Goal: Information Seeking & Learning: Learn about a topic

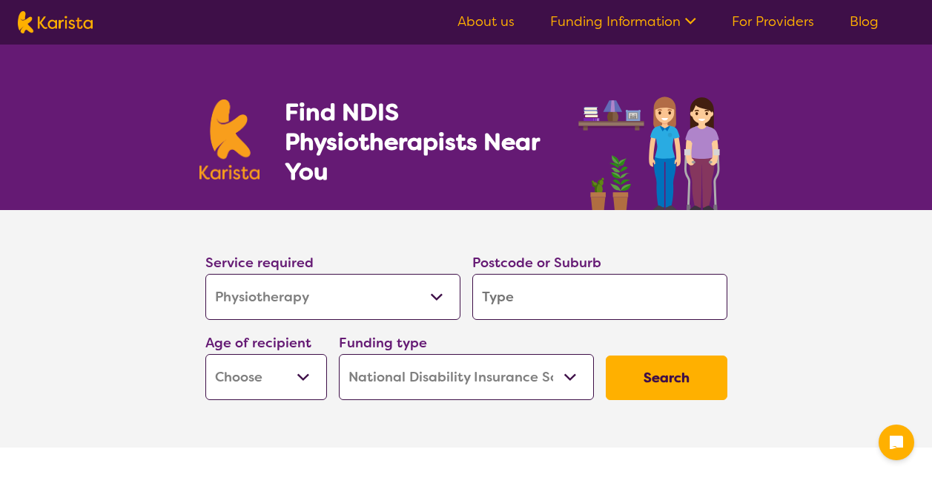
select select "Physiotherapy"
select select "NDIS"
select select "Physiotherapy"
select select "NDIS"
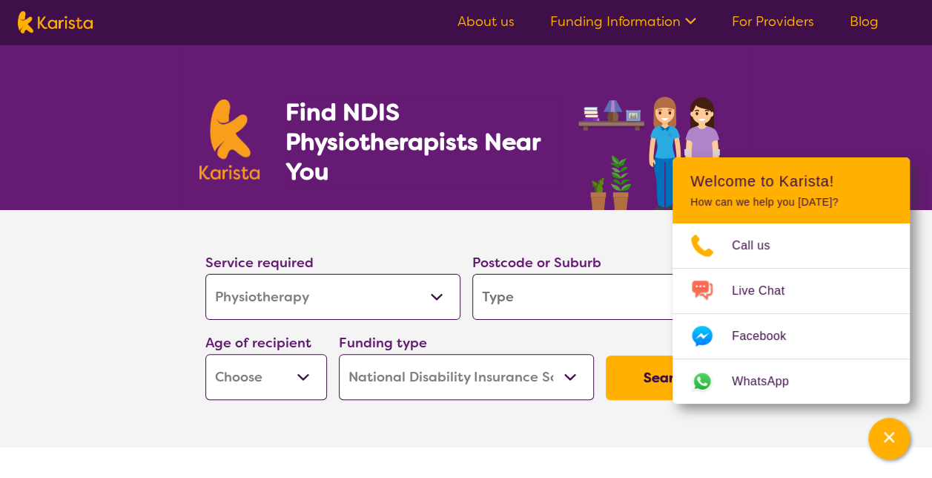
click at [475, 20] on link "About us" at bounding box center [486, 22] width 57 height 18
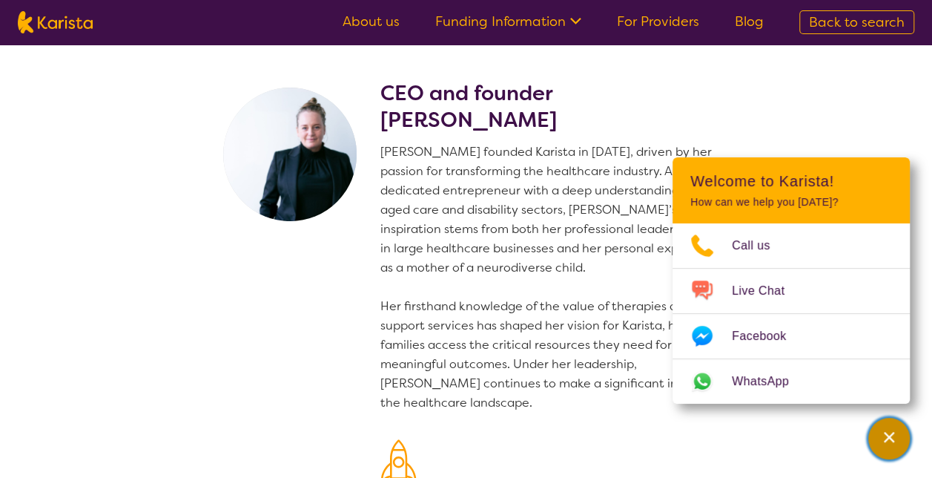
click at [878, 436] on div "Channel Menu" at bounding box center [889, 438] width 30 height 33
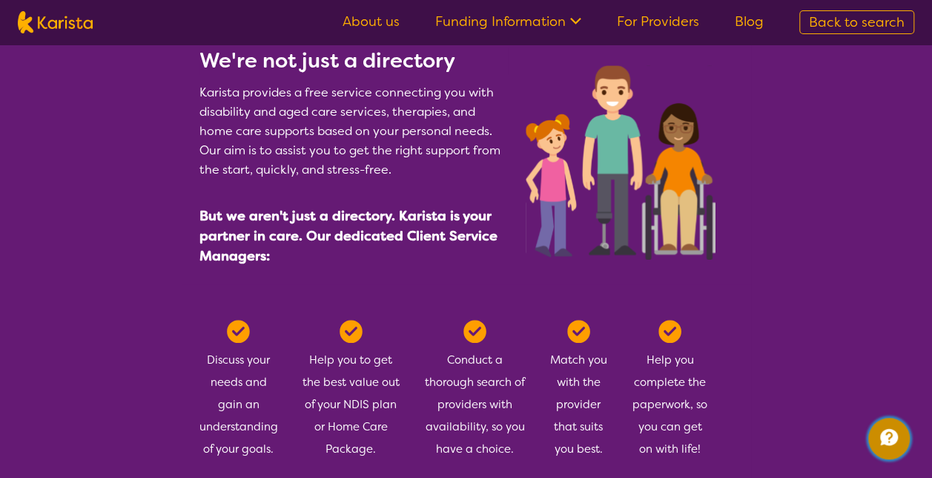
scroll to position [445, 0]
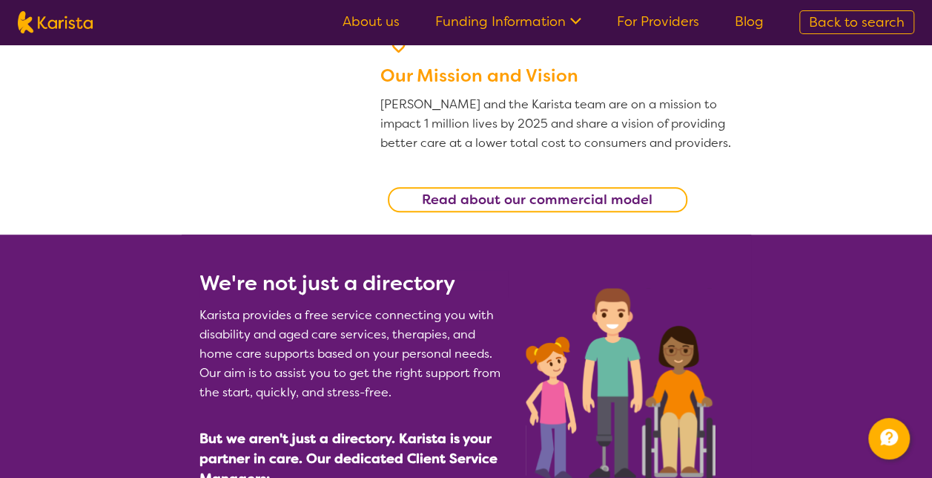
click at [661, 19] on link "For Providers" at bounding box center [658, 22] width 82 height 18
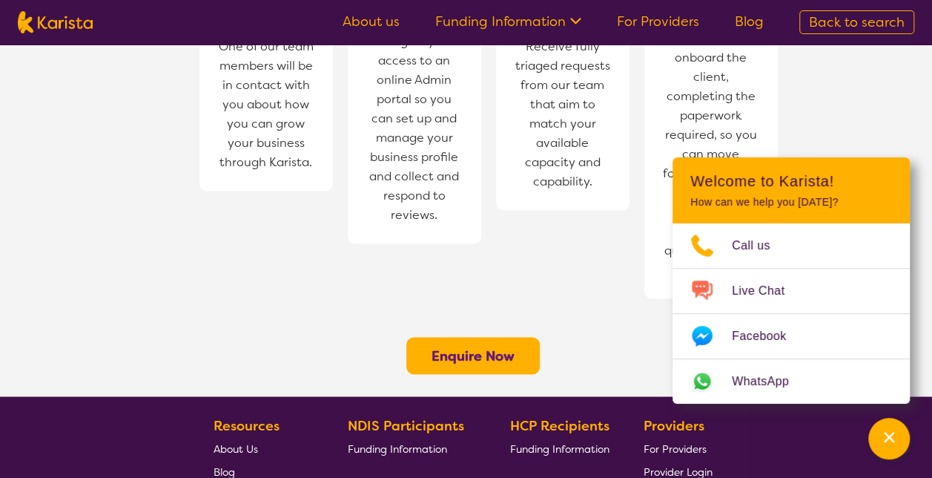
scroll to position [890, 0]
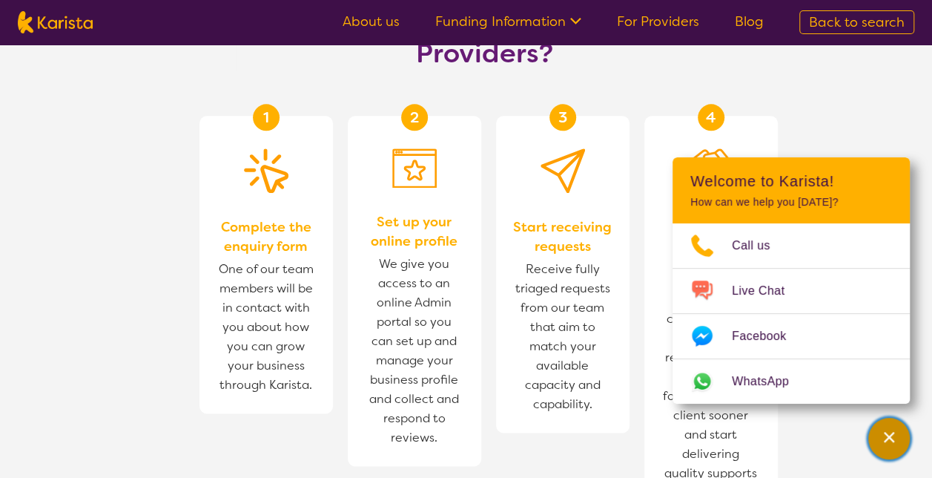
click at [899, 433] on div "Channel Menu" at bounding box center [889, 438] width 30 height 33
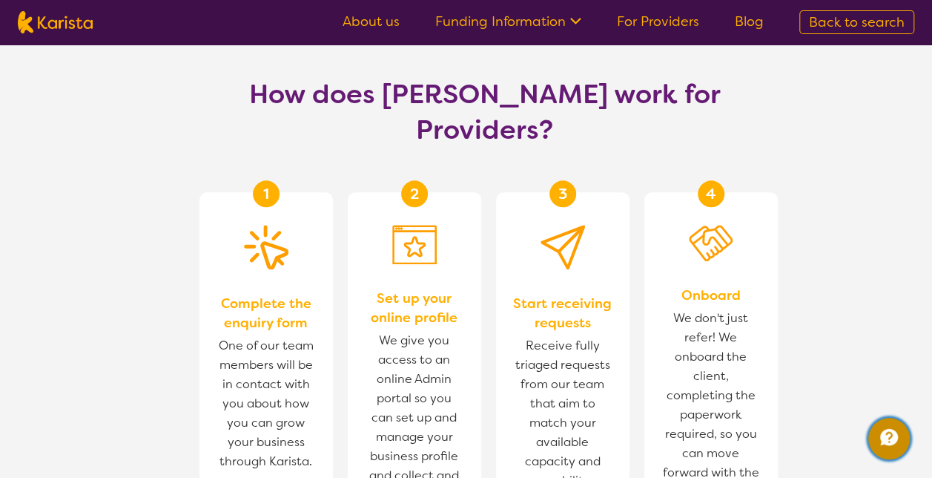
scroll to position [645, 0]
